Goal: Information Seeking & Learning: Learn about a topic

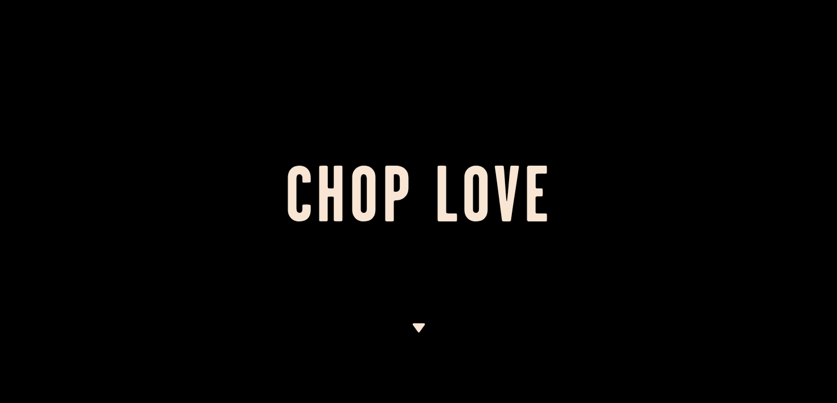
click at [415, 325] on img at bounding box center [419, 328] width 14 height 9
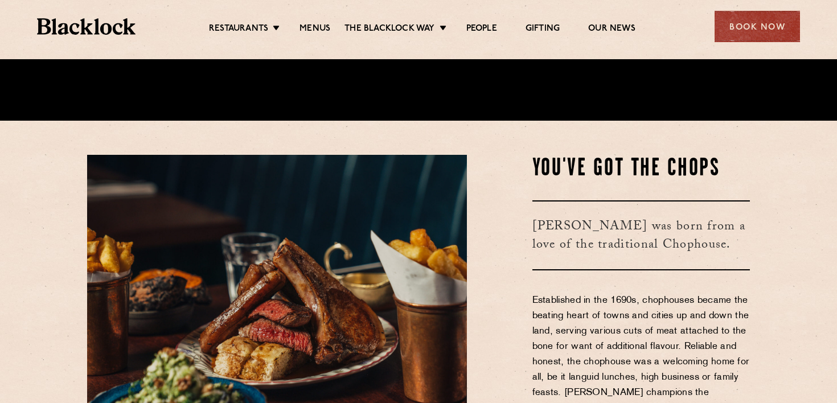
scroll to position [310, 0]
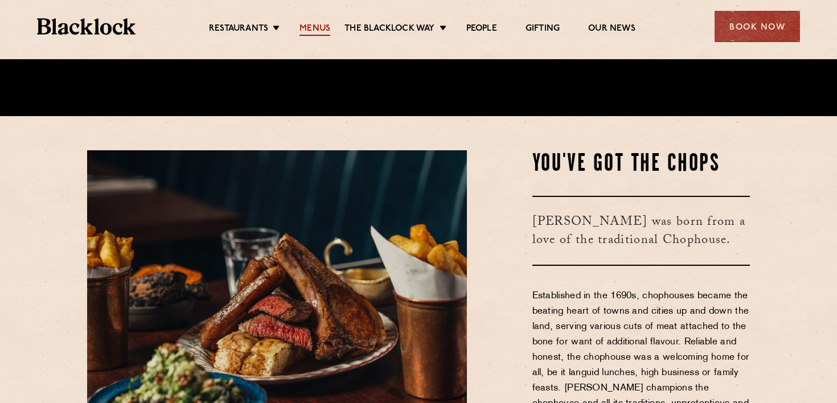
click at [319, 30] on link "Menus" at bounding box center [315, 29] width 31 height 13
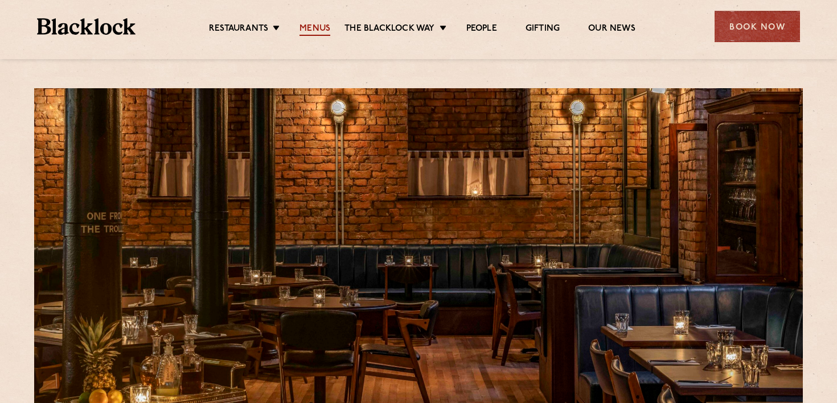
click at [315, 25] on link "Menus" at bounding box center [315, 29] width 31 height 13
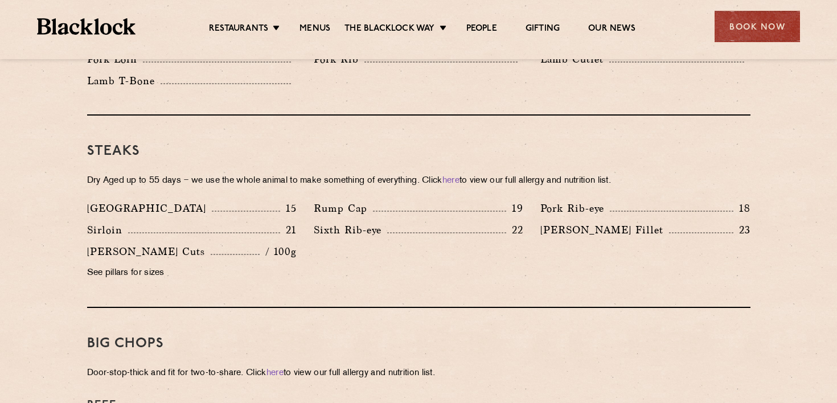
scroll to position [1026, 0]
click at [318, 174] on p "Dry Aged up to 55 days − we use the whole animal to make something of everythin…" at bounding box center [419, 182] width 664 height 16
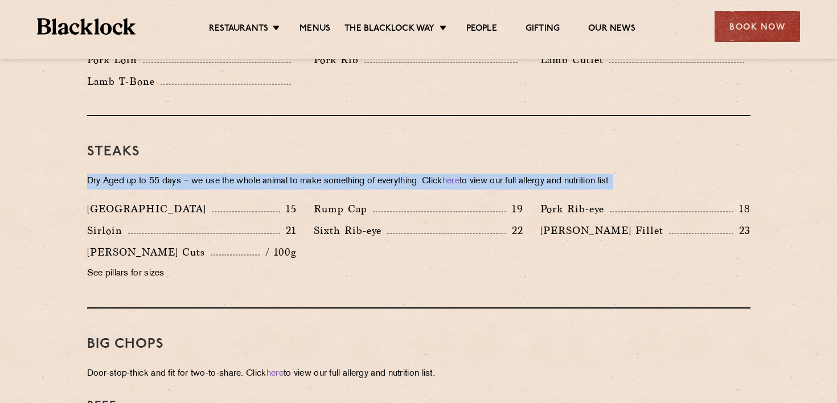
click at [318, 174] on p "Dry Aged up to 55 days − we use the whole animal to make something of everythin…" at bounding box center [419, 182] width 664 height 16
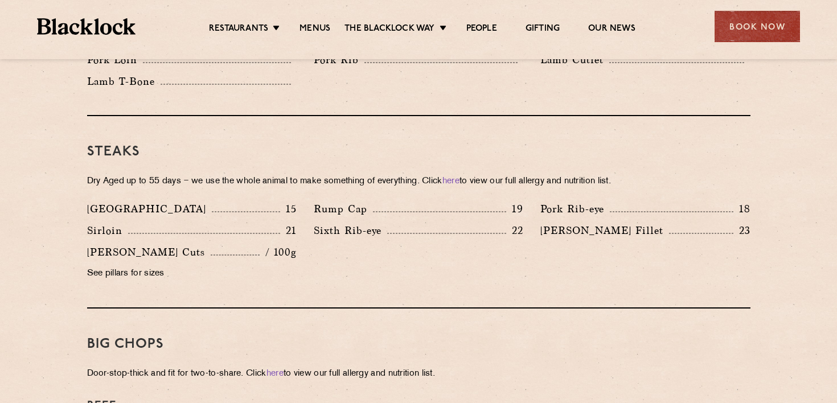
click at [351, 174] on p "Dry Aged up to 55 days − we use the whole animal to make something of everythin…" at bounding box center [419, 182] width 664 height 16
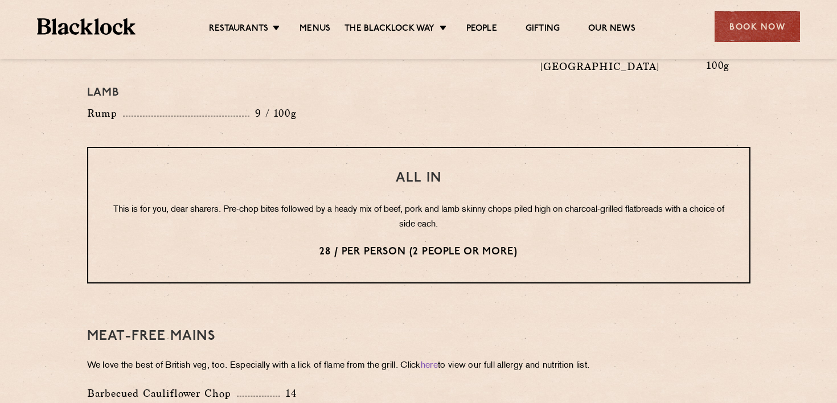
scroll to position [1404, 0]
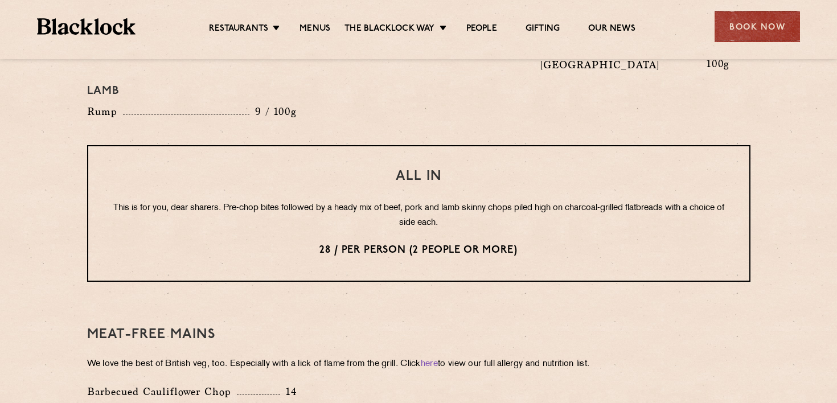
click at [410, 201] on p "This is for you, dear sharers. Pre-chop bites followed by a heady mix of beef, …" at bounding box center [419, 216] width 616 height 30
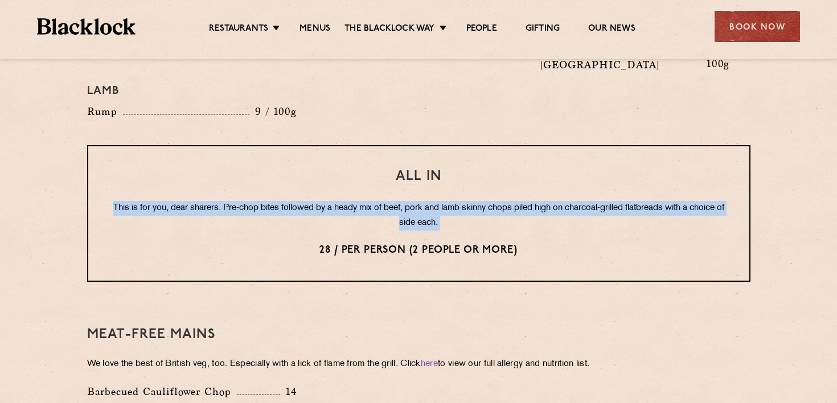
click at [410, 201] on p "This is for you, dear sharers. Pre-chop bites followed by a heady mix of beef, …" at bounding box center [419, 216] width 616 height 30
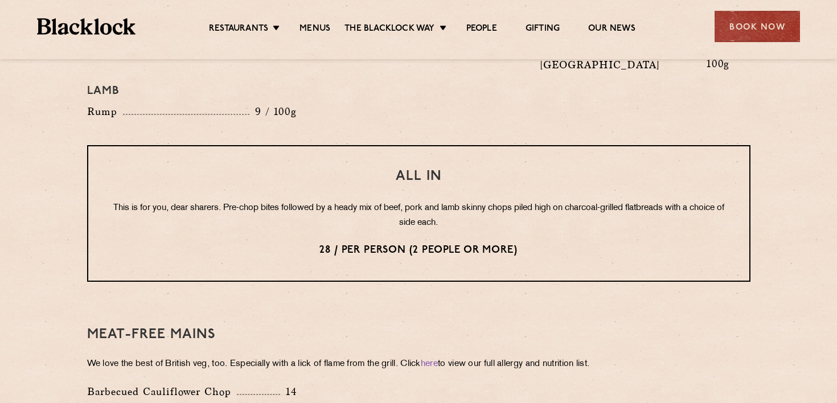
click at [435, 201] on p "This is for you, dear sharers. Pre-chop bites followed by a heady mix of beef, …" at bounding box center [419, 216] width 616 height 30
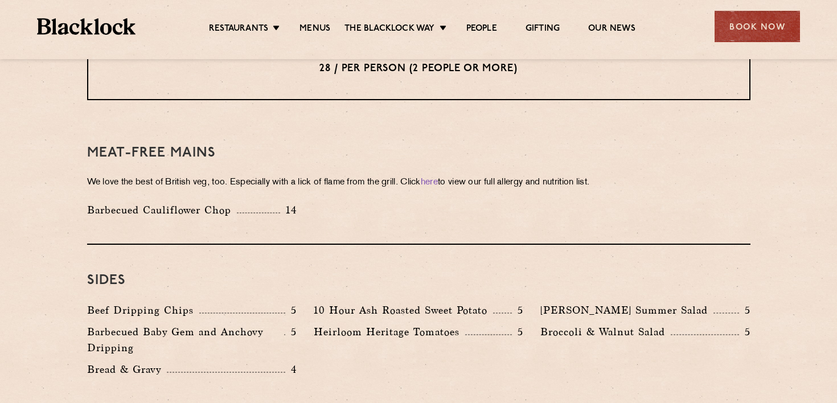
scroll to position [1623, 0]
